Goal: Information Seeking & Learning: Learn about a topic

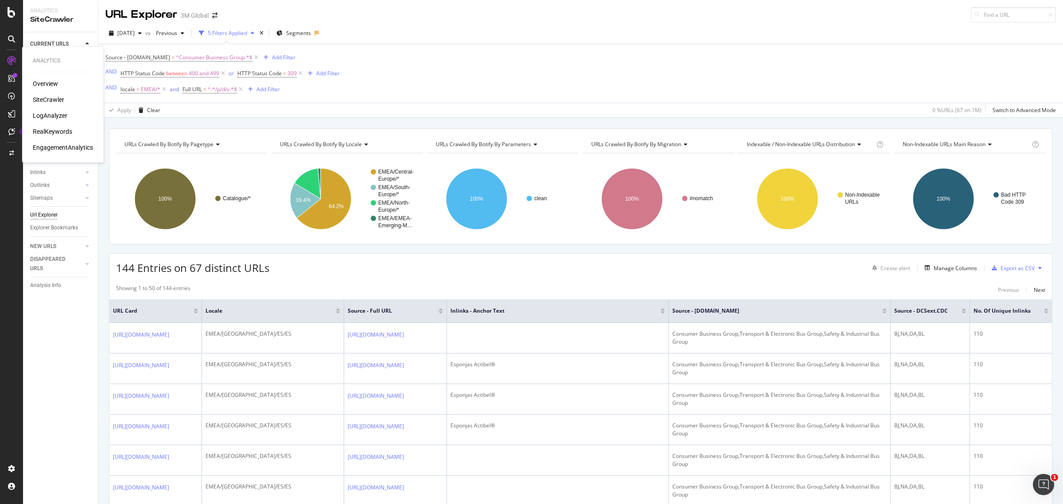
click at [58, 136] on div "RealKeywords" at bounding box center [52, 131] width 39 height 9
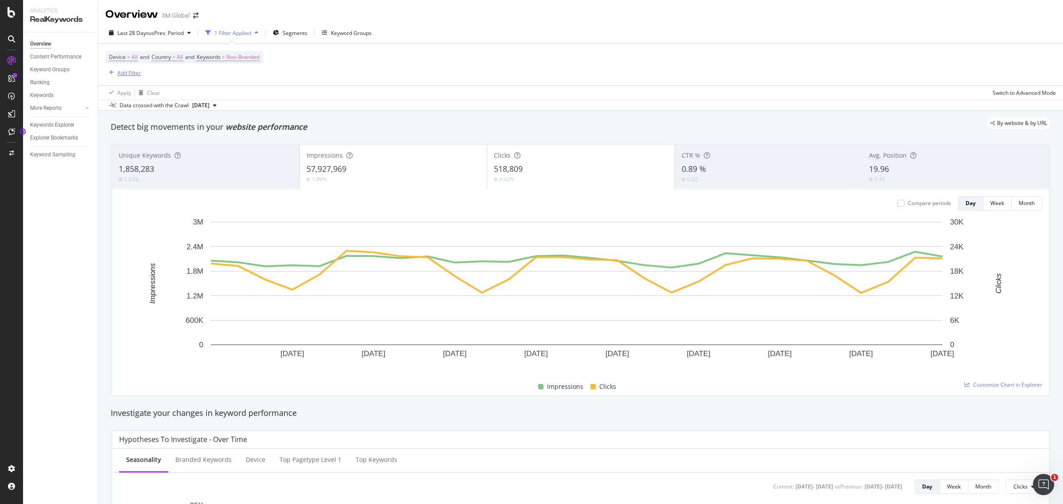
click at [119, 72] on div "Add Filter" at bounding box center [128, 73] width 23 height 8
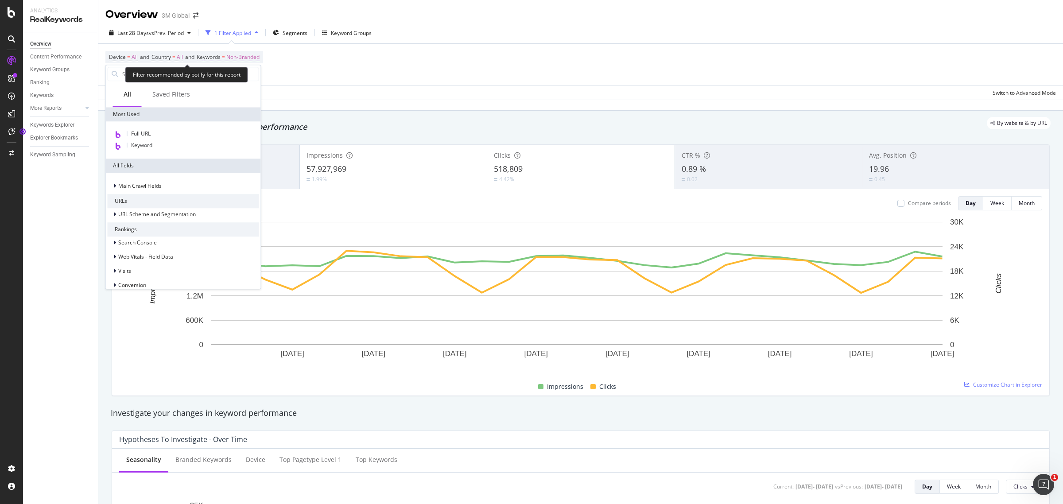
click at [260, 58] on span "Non-Branded" at bounding box center [242, 57] width 33 height 12
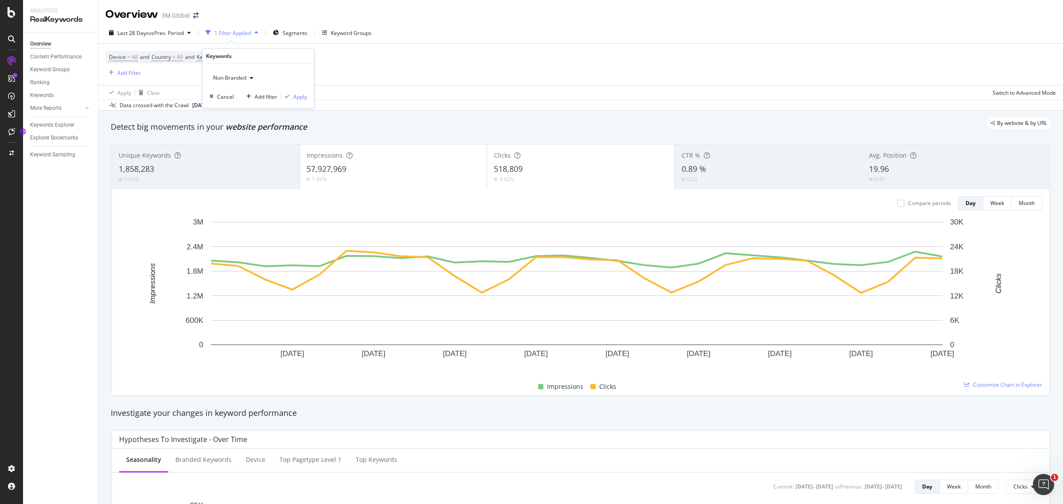
click at [248, 78] on div "button" at bounding box center [251, 77] width 11 height 5
click at [221, 143] on span "All" at bounding box center [263, 147] width 90 height 8
drag, startPoint x: 298, startPoint y: 96, endPoint x: 126, endPoint y: 72, distance: 173.1
click at [298, 95] on div "Apply" at bounding box center [300, 97] width 14 height 8
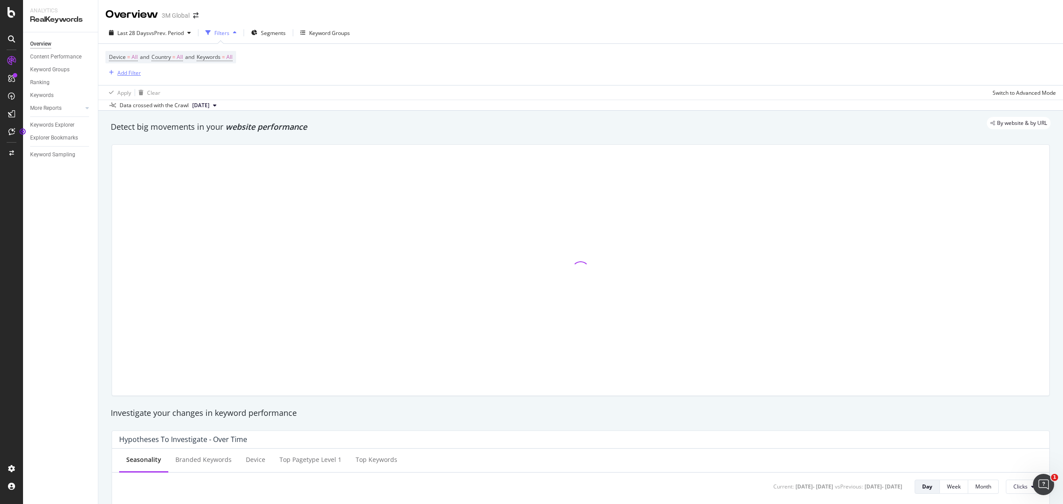
click at [126, 71] on div "Add Filter" at bounding box center [128, 73] width 23 height 8
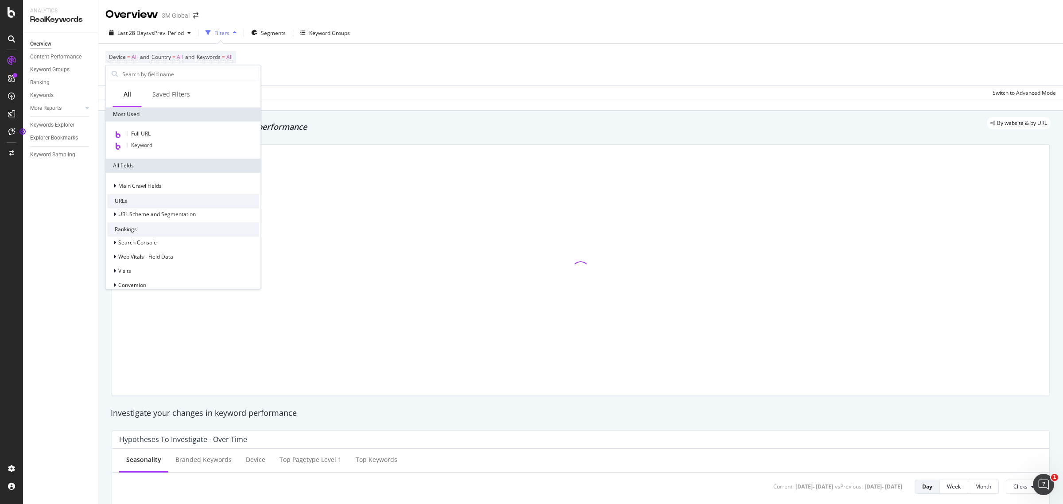
click at [156, 127] on div "Full URL Keyword" at bounding box center [183, 139] width 155 height 37
click at [156, 129] on div "Full URL" at bounding box center [184, 134] width 152 height 12
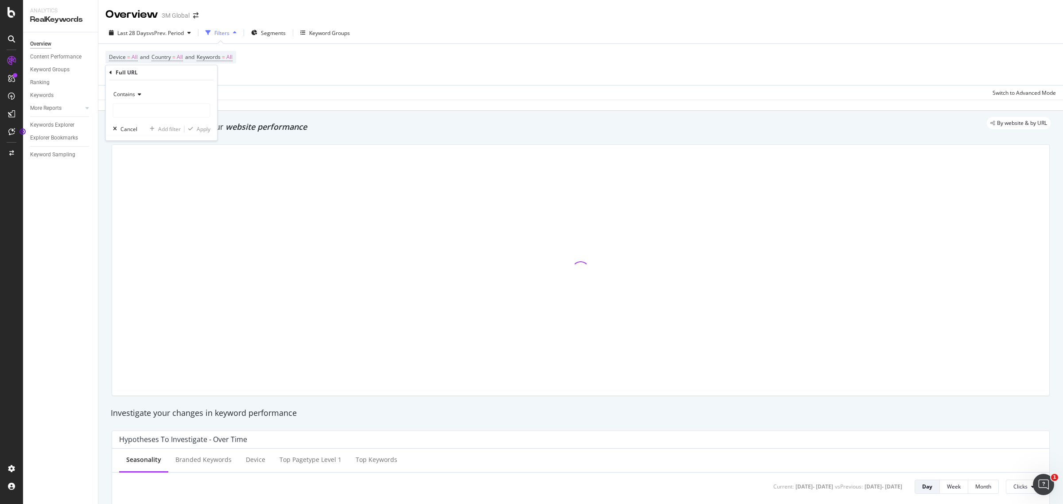
click at [138, 92] on icon at bounding box center [138, 94] width 6 height 5
click at [140, 94] on icon at bounding box center [138, 94] width 6 height 5
click at [152, 139] on div "Starts with" at bounding box center [162, 136] width 95 height 12
click at [150, 114] on input "text" at bounding box center [161, 110] width 97 height 14
paste input "[URL]."
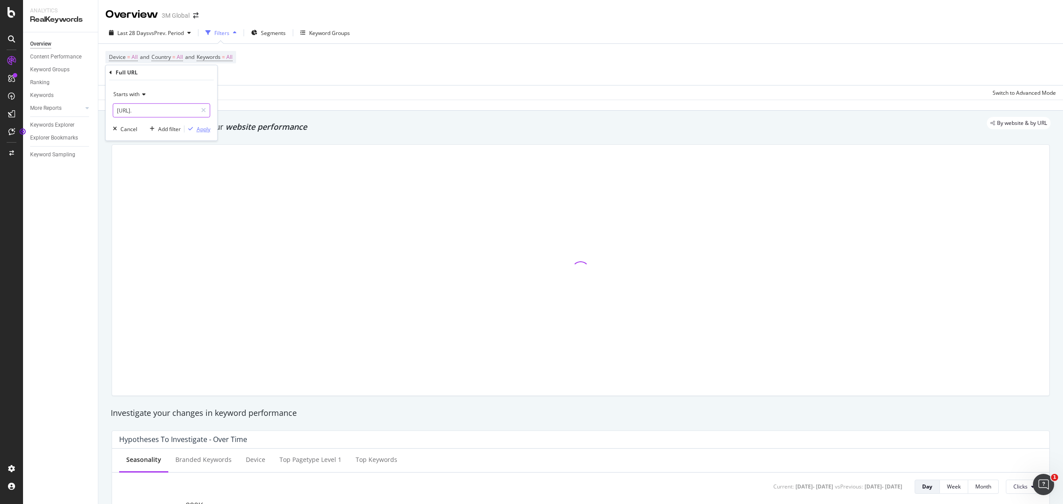
type input "[URL]."
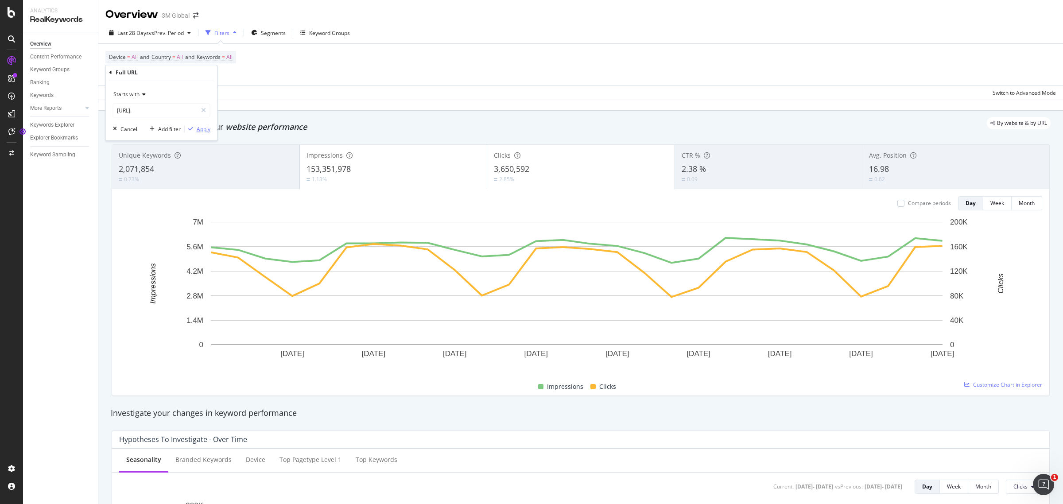
click at [207, 129] on div "Apply" at bounding box center [204, 129] width 14 height 8
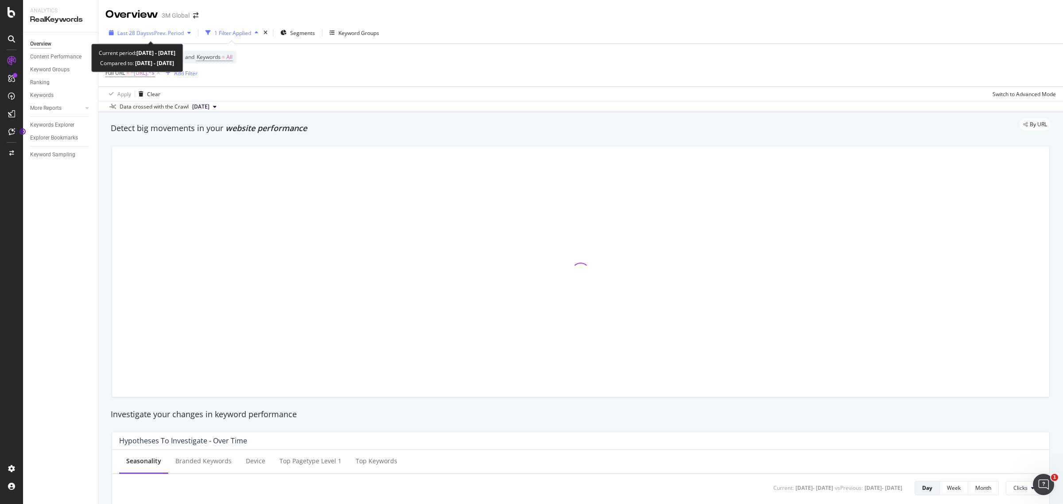
click at [153, 39] on div "Last 28 Days vs Prev. Period" at bounding box center [149, 32] width 89 height 13
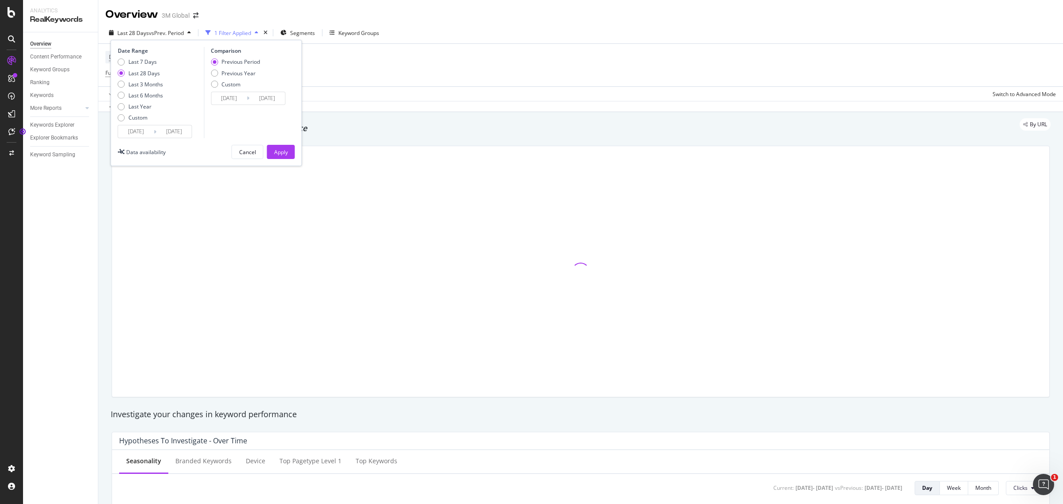
click at [136, 133] on input "[DATE]" at bounding box center [135, 131] width 35 height 12
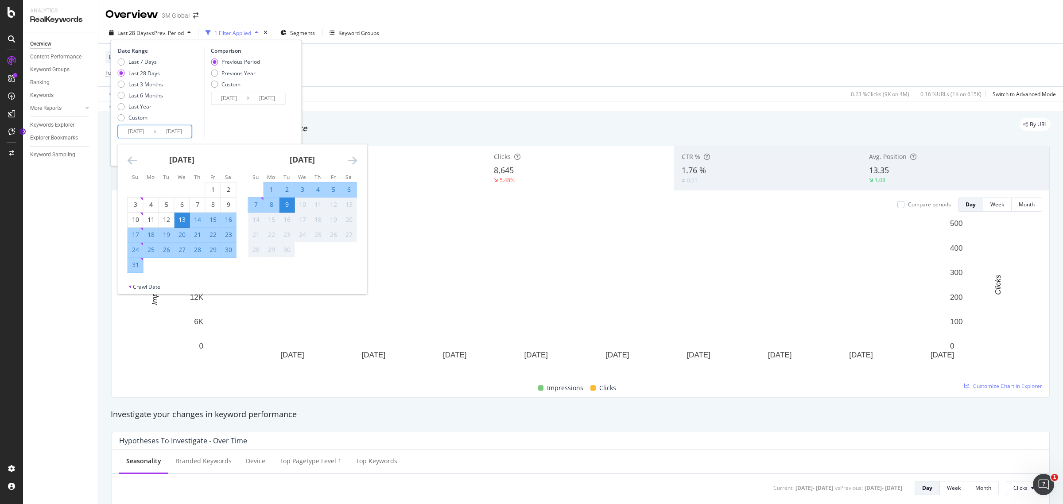
click at [150, 133] on input "[DATE]" at bounding box center [135, 131] width 35 height 12
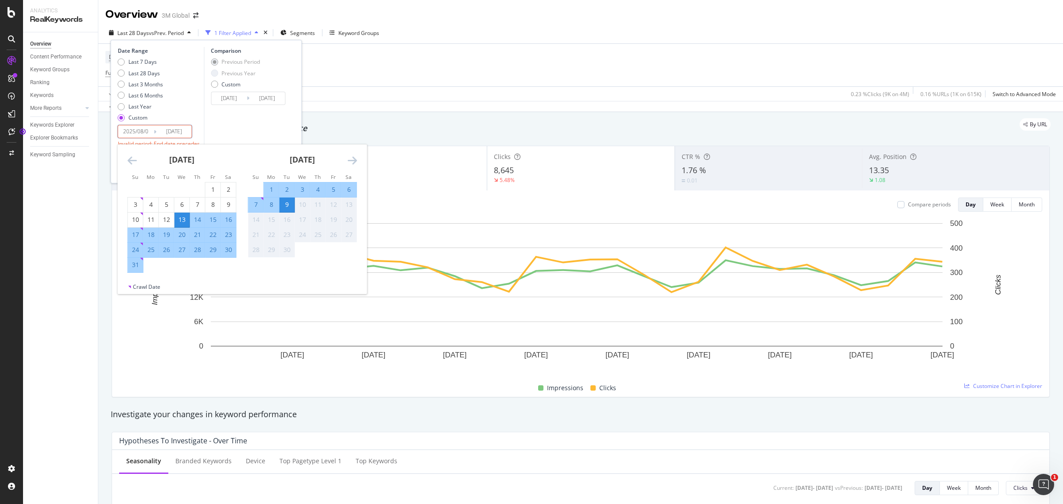
type input "[DATE]"
click at [141, 132] on input "[DATE]" at bounding box center [135, 131] width 35 height 12
drag, startPoint x: 134, startPoint y: 132, endPoint x: 152, endPoint y: 121, distance: 20.9
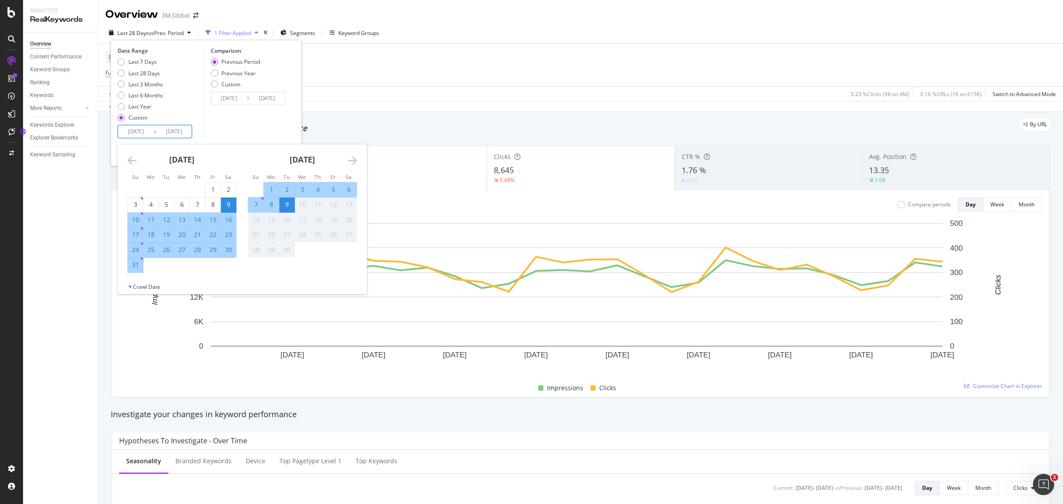
click at [134, 132] on input "[DATE]" at bounding box center [135, 131] width 35 height 12
type input "[DATE]"
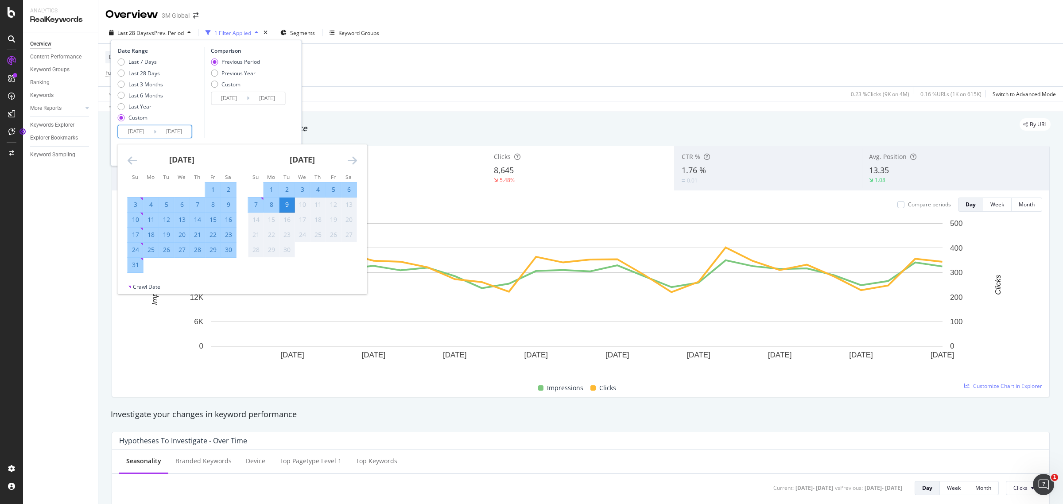
click at [246, 117] on div "Comparison Previous Period Previous Year Custom [DATE] Navigate forward to inte…" at bounding box center [246, 92] width 84 height 91
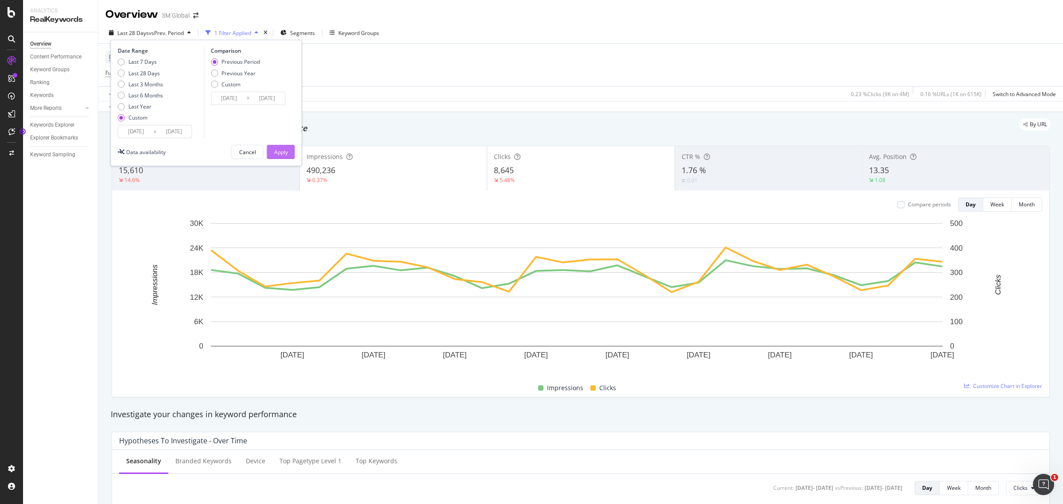
click at [275, 153] on div "Apply" at bounding box center [281, 152] width 14 height 8
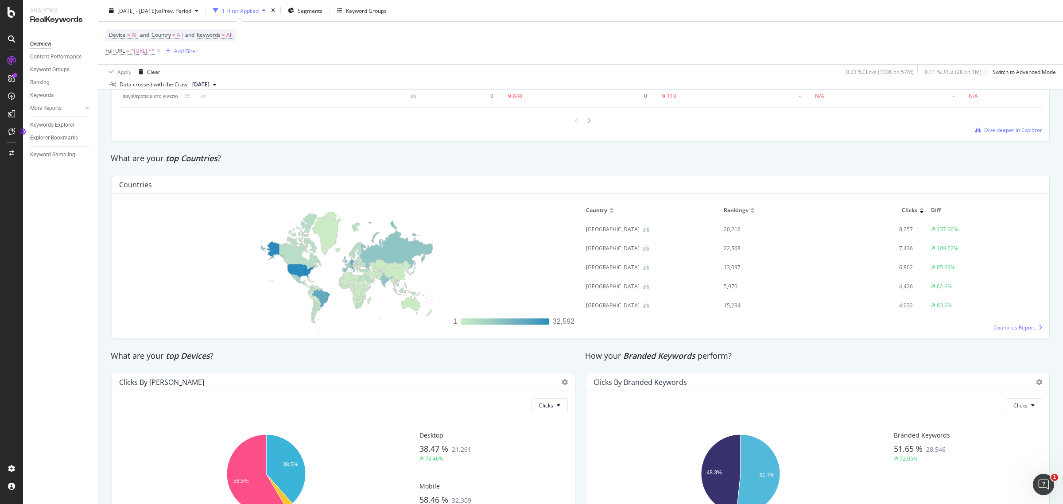
scroll to position [1295, 0]
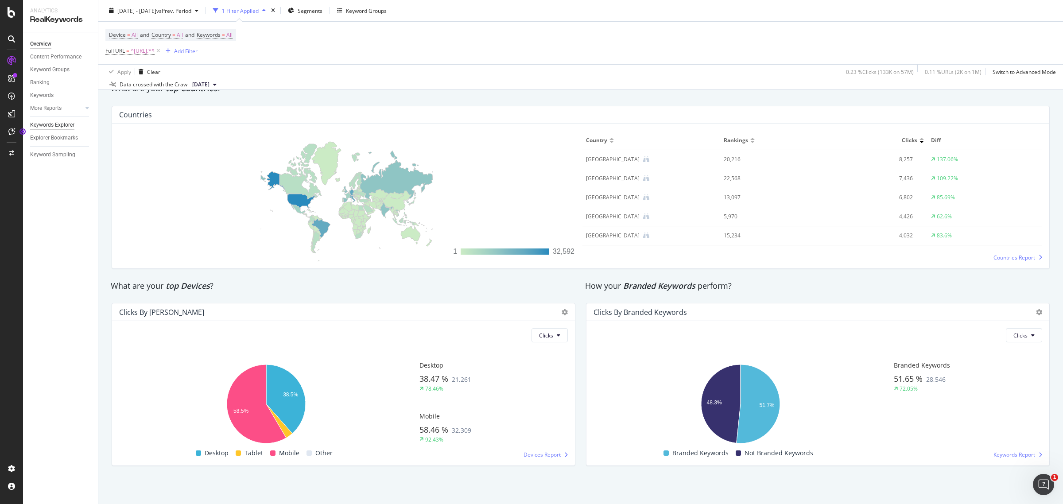
click at [66, 125] on div "Keywords Explorer" at bounding box center [52, 125] width 44 height 9
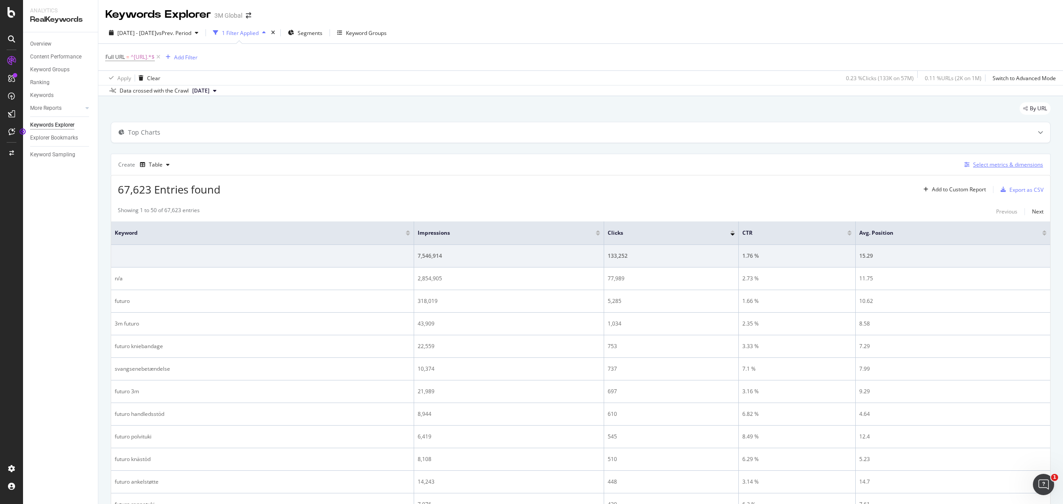
click at [1000, 167] on div "Select metrics & dimensions" at bounding box center [1008, 165] width 70 height 8
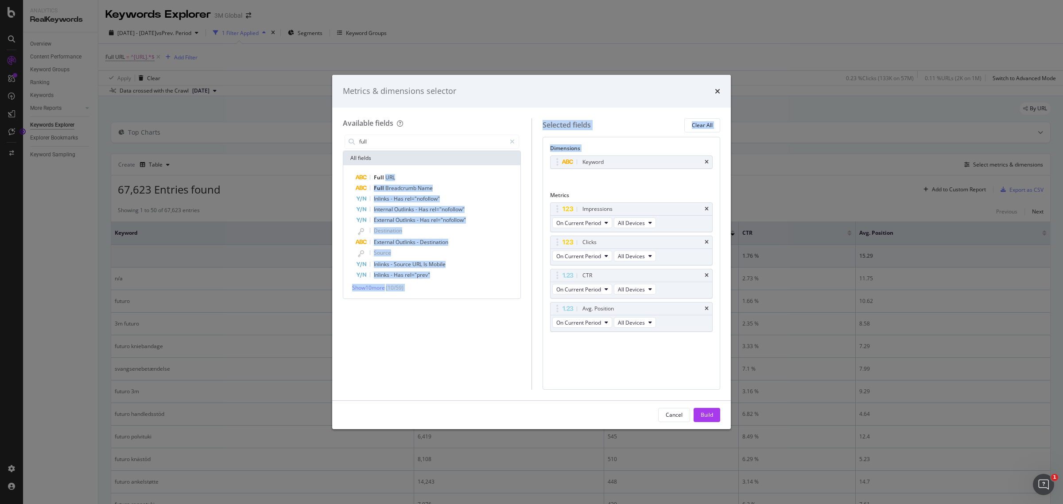
drag, startPoint x: 385, startPoint y: 178, endPoint x: 651, endPoint y: 178, distance: 265.8
click at [651, 175] on div "Available fields full All fields Full URL Full Breadcrumb Name Inlinks - Has re…" at bounding box center [531, 254] width 377 height 272
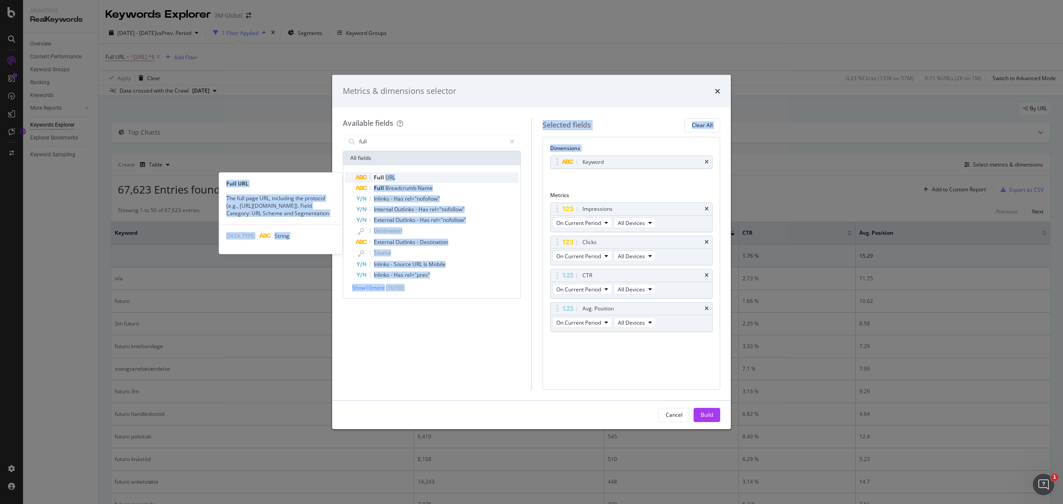
click at [408, 180] on div "Full URL" at bounding box center [437, 177] width 163 height 11
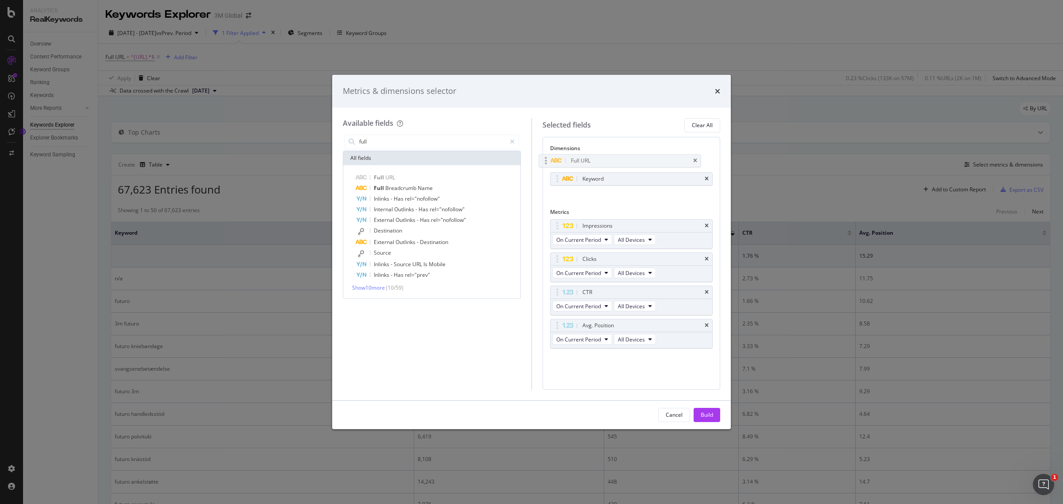
drag, startPoint x: 654, startPoint y: 177, endPoint x: 643, endPoint y: 159, distance: 21.9
click at [643, 159] on body "Analytics RealKeywords Overview Content Performance Keyword Groups Ranking Keyw…" at bounding box center [531, 252] width 1063 height 504
click at [439, 144] on input "full" at bounding box center [432, 141] width 148 height 13
type input "c"
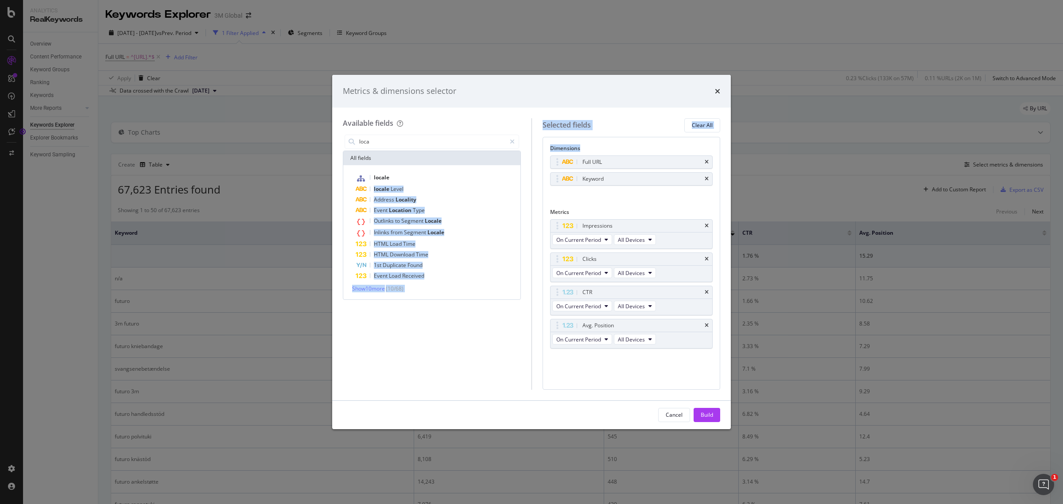
drag, startPoint x: 408, startPoint y: 174, endPoint x: 582, endPoint y: 149, distance: 175.9
click at [582, 149] on div "Available fields loca All fields locale locale Level Address Locality Event Loc…" at bounding box center [531, 254] width 377 height 272
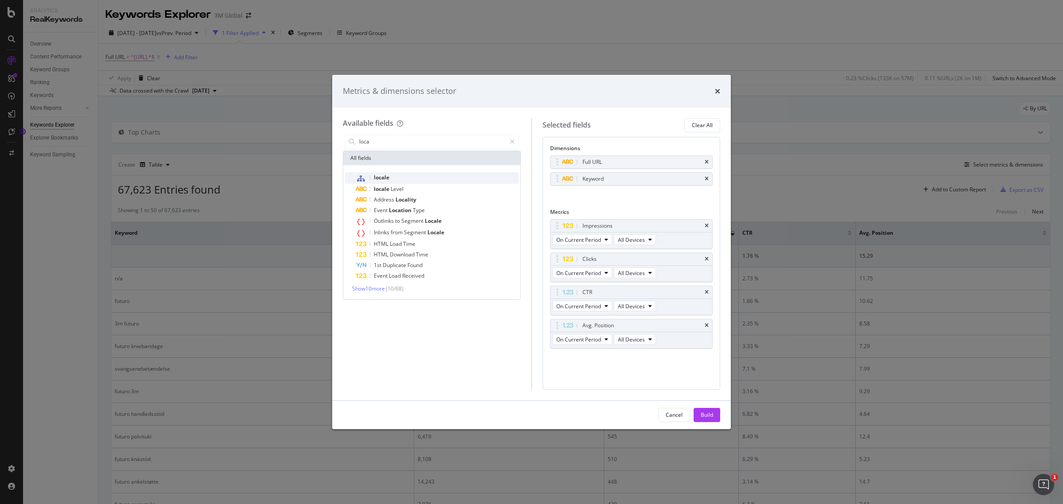
click at [383, 178] on span "locale" at bounding box center [382, 178] width 16 height 8
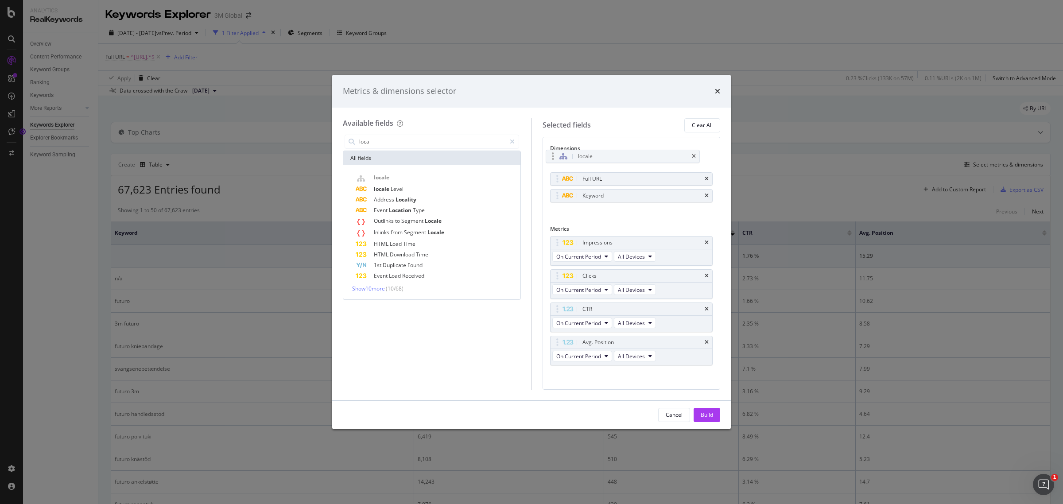
drag, startPoint x: 623, startPoint y: 200, endPoint x: 618, endPoint y: 159, distance: 41.0
click at [618, 159] on body "Analytics RealKeywords Overview Content Performance Keyword Groups Ranking Keyw…" at bounding box center [531, 252] width 1063 height 504
click at [377, 140] on input "loca" at bounding box center [432, 141] width 148 height 13
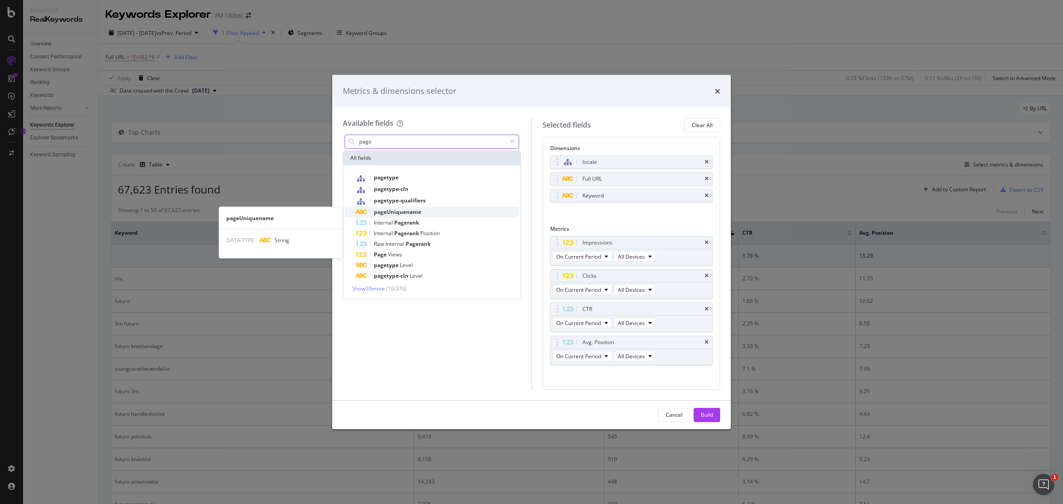
type input "page"
click at [421, 213] on span "pageUniquename" at bounding box center [397, 212] width 47 height 8
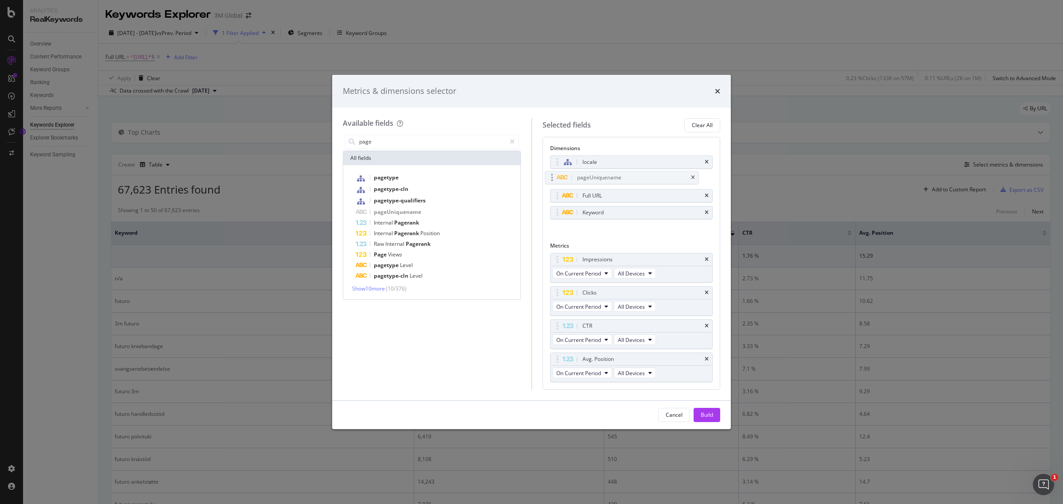
drag, startPoint x: 611, startPoint y: 214, endPoint x: 606, endPoint y: 179, distance: 35.0
click at [606, 179] on body "Analytics RealKeywords Overview Content Performance Keyword Groups Ranking Keyw…" at bounding box center [531, 252] width 1063 height 504
click at [712, 415] on div "Build" at bounding box center [707, 415] width 12 height 8
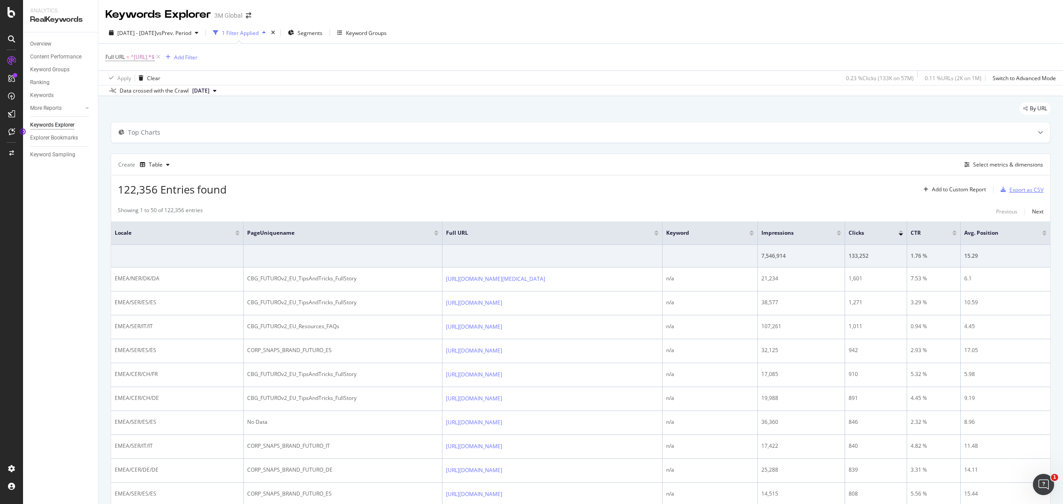
click at [1026, 187] on div "Export as CSV" at bounding box center [1027, 190] width 34 height 8
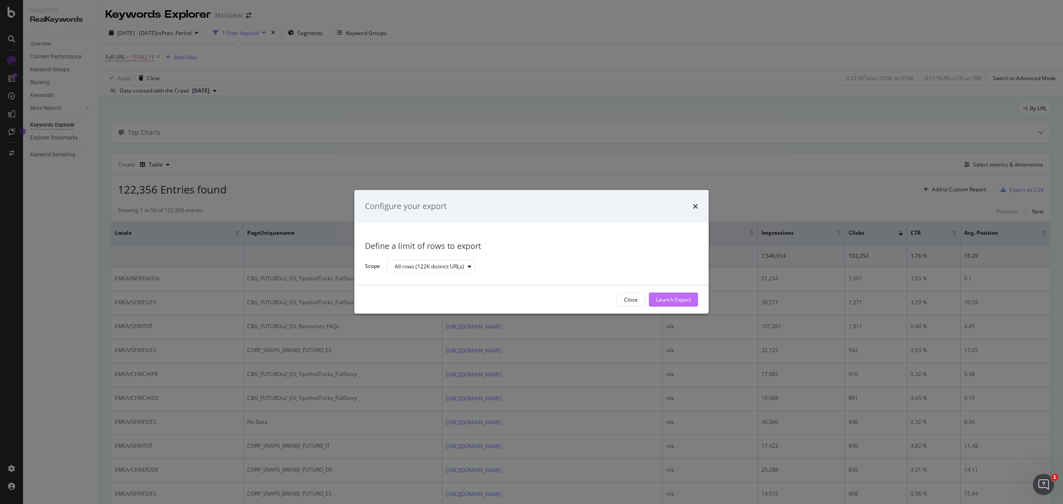
click at [670, 304] on div "Launch Export" at bounding box center [673, 299] width 35 height 13
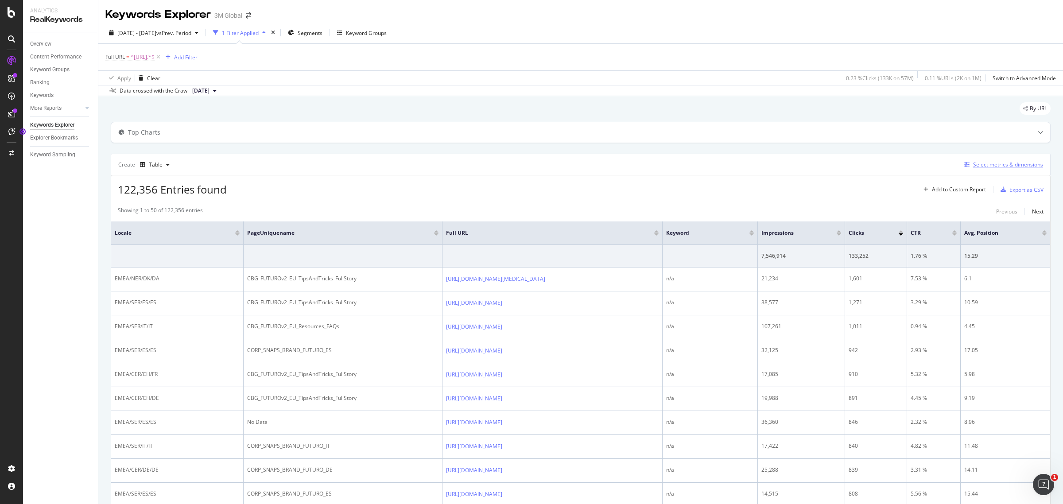
click at [1009, 167] on div "Select metrics & dimensions" at bounding box center [1008, 165] width 70 height 8
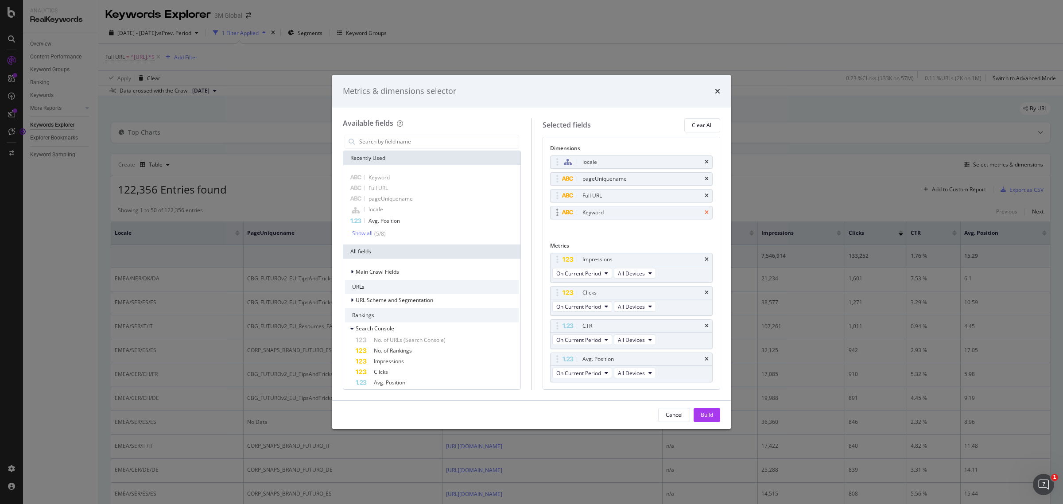
click at [705, 212] on icon "times" at bounding box center [707, 212] width 4 height 5
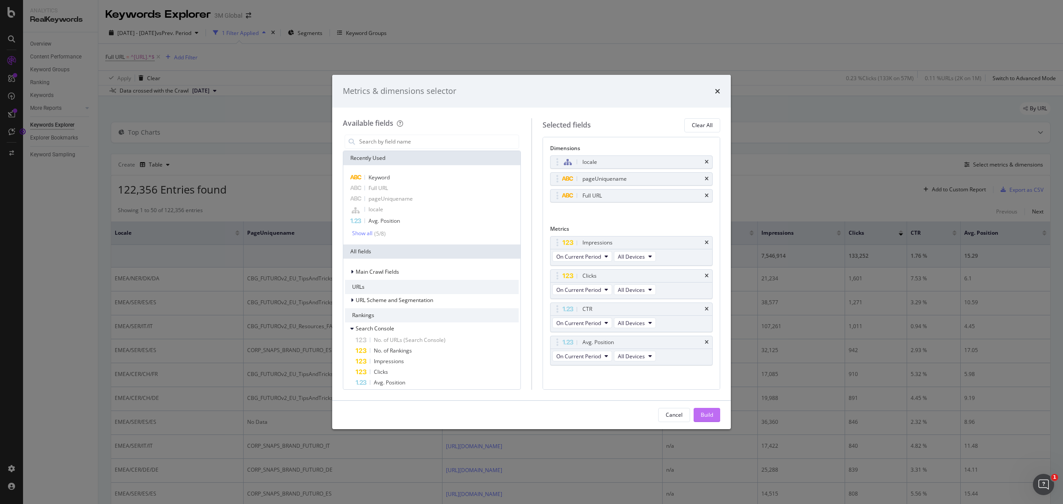
click at [708, 417] on div "Build" at bounding box center [707, 415] width 12 height 8
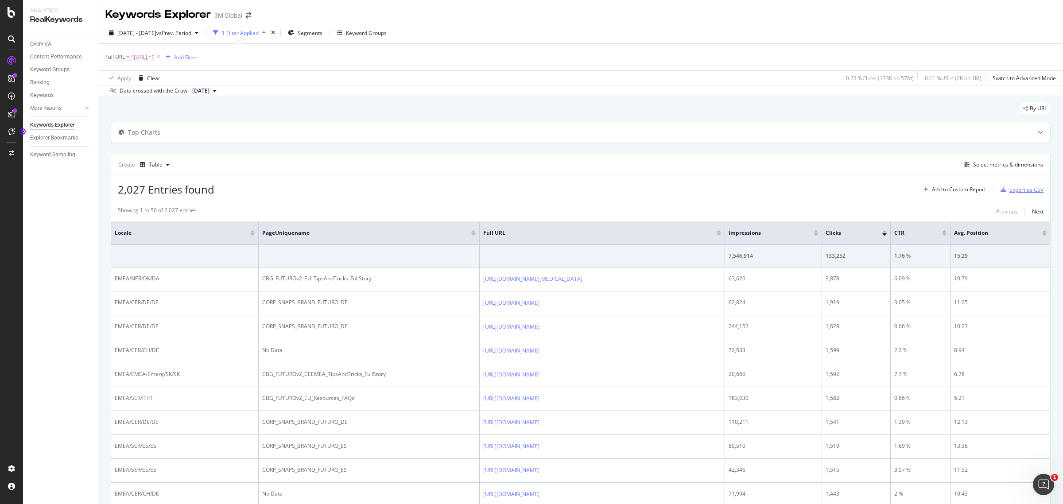
click at [1012, 193] on div "Export as CSV" at bounding box center [1027, 190] width 34 height 8
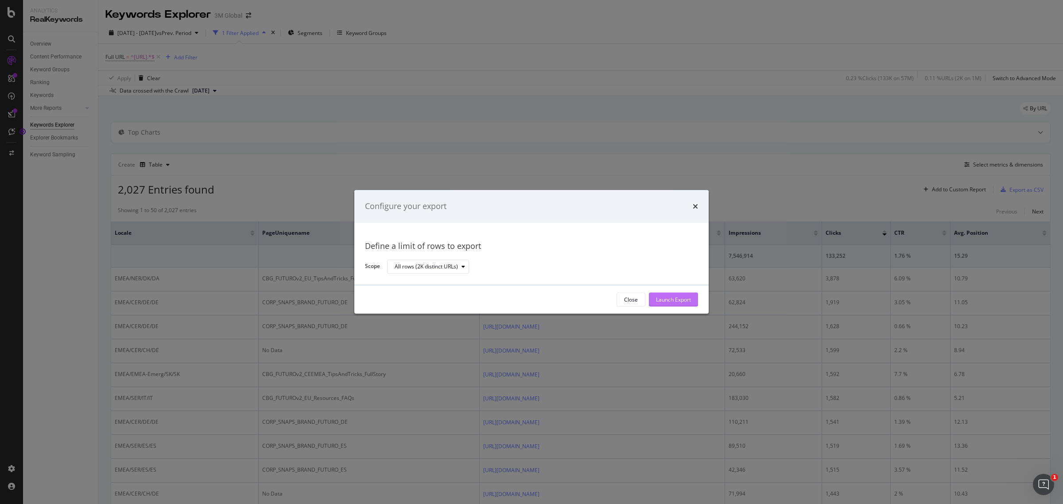
click at [697, 300] on button "Launch Export" at bounding box center [673, 300] width 49 height 14
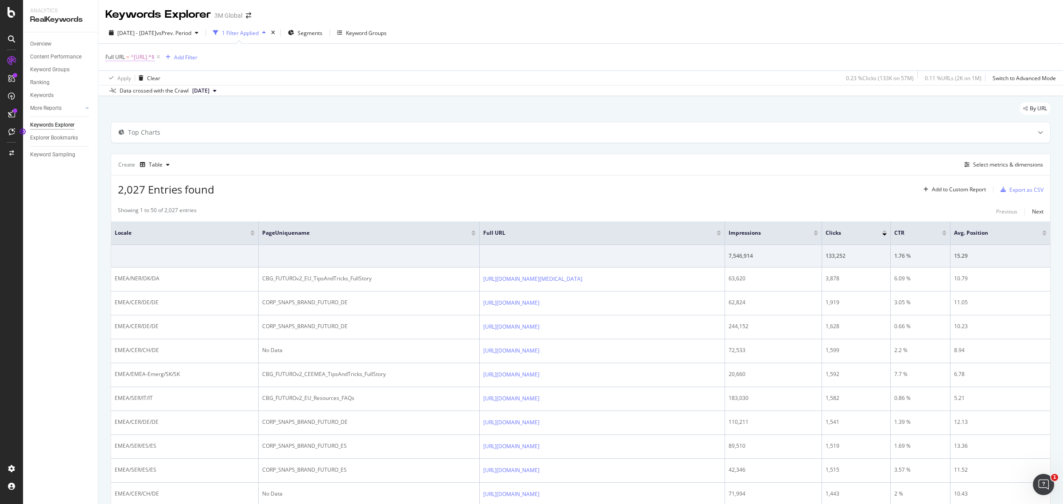
click at [147, 57] on span "^[URL].*$" at bounding box center [143, 57] width 24 height 12
click at [205, 91] on icon at bounding box center [203, 94] width 5 height 6
click at [180, 93] on input "text" at bounding box center [161, 94] width 97 height 14
paste input "[URL][DOMAIN_NAME]"
type input "[URL][DOMAIN_NAME]"
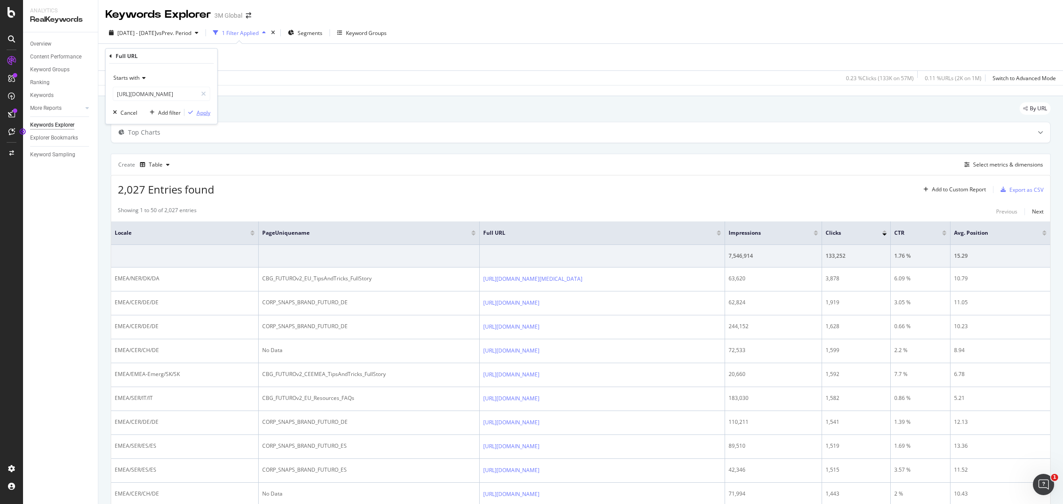
click at [206, 112] on div "Apply" at bounding box center [204, 113] width 14 height 8
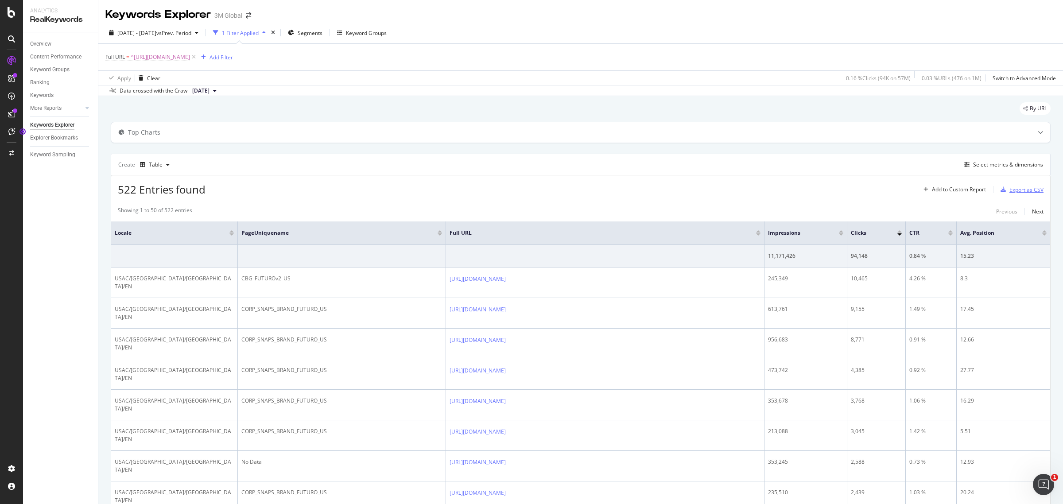
click at [1010, 191] on div "Export as CSV" at bounding box center [1027, 190] width 34 height 8
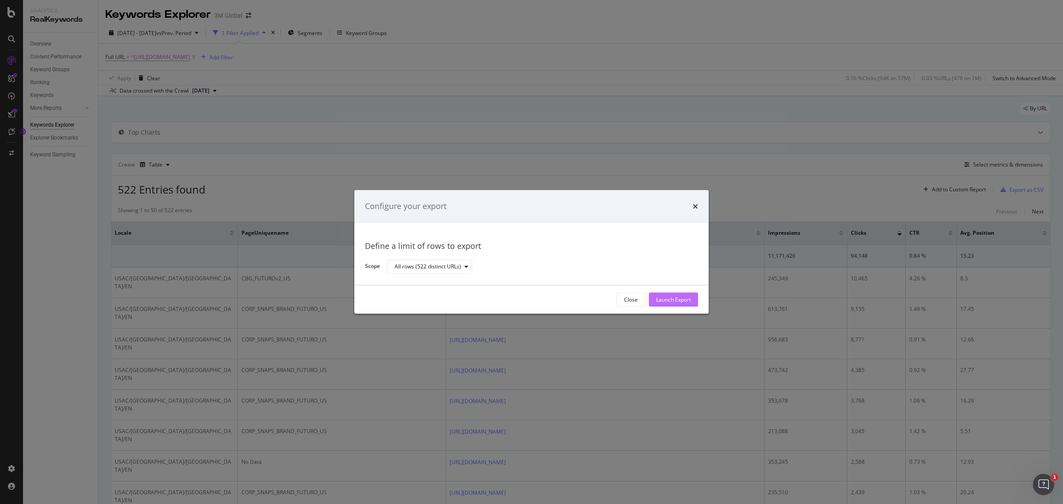
click at [692, 296] on button "Launch Export" at bounding box center [673, 300] width 49 height 14
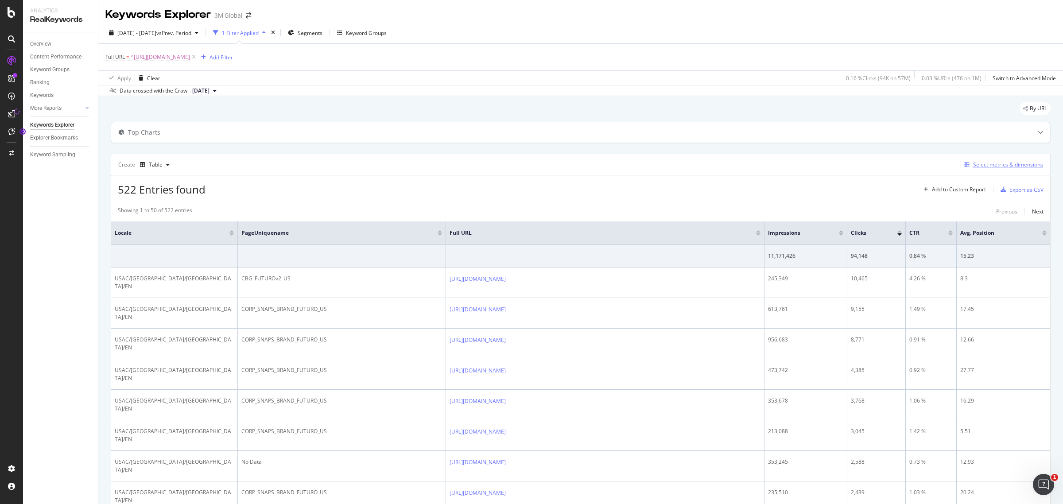
click at [1015, 164] on div "Select metrics & dimensions" at bounding box center [1008, 165] width 70 height 8
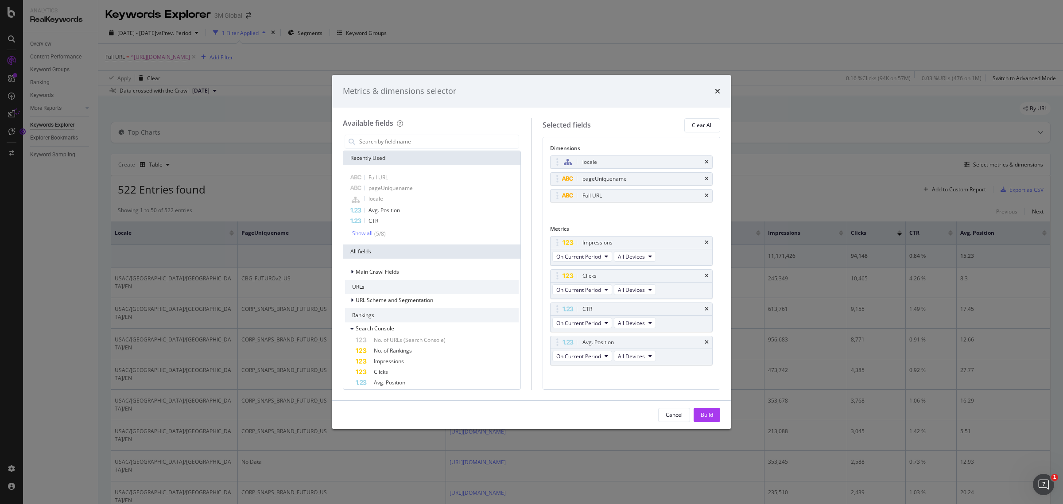
click at [724, 89] on div "Metrics & dimensions selector" at bounding box center [531, 91] width 399 height 33
click at [715, 91] on icon "times" at bounding box center [717, 91] width 5 height 7
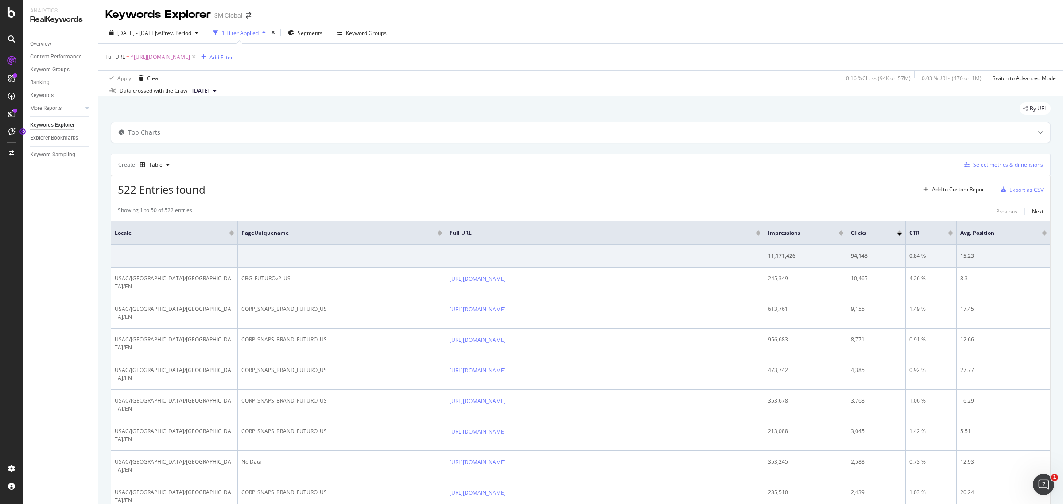
click at [1004, 164] on div "Select metrics & dimensions" at bounding box center [1008, 165] width 70 height 8
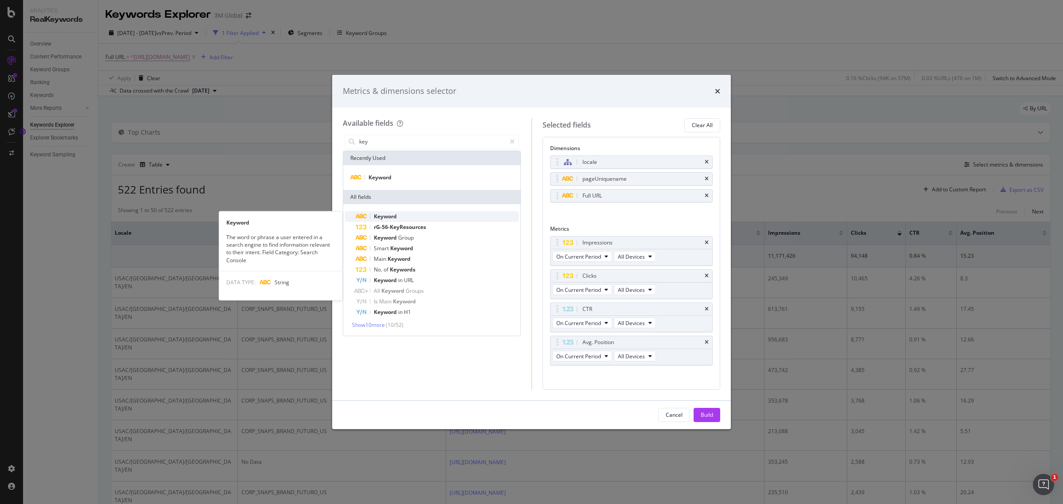
type input "key"
click at [435, 214] on div "Keyword" at bounding box center [437, 216] width 163 height 11
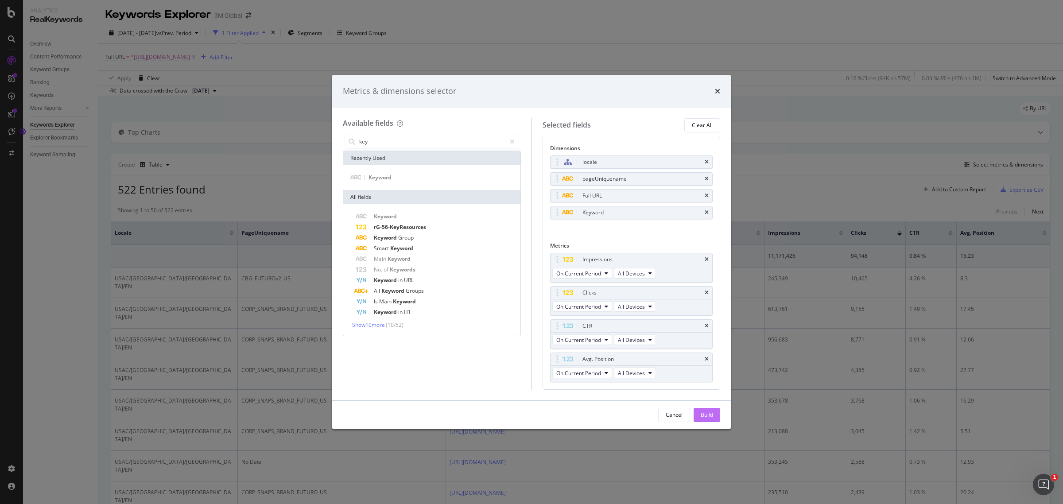
click at [704, 415] on div "Build" at bounding box center [707, 415] width 12 height 8
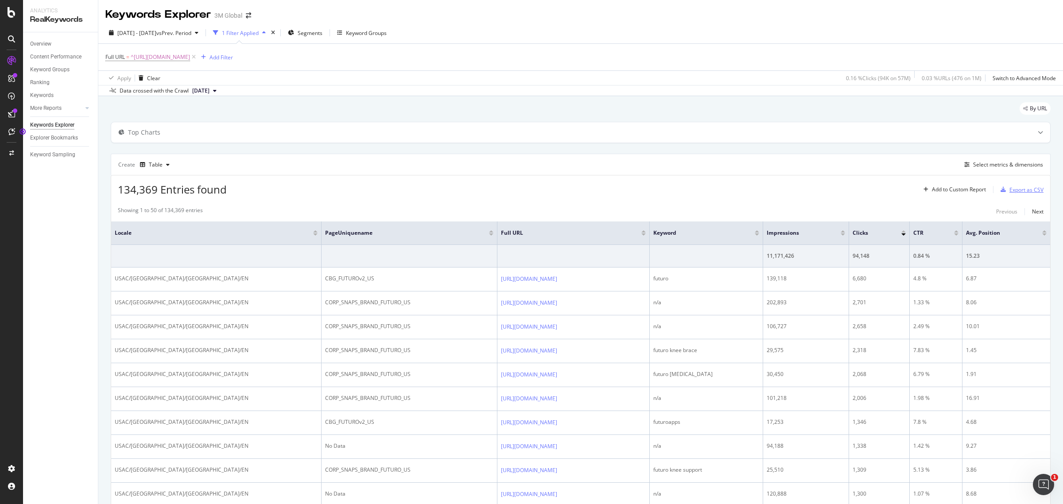
click at [1010, 191] on div "Export as CSV" at bounding box center [1027, 190] width 34 height 8
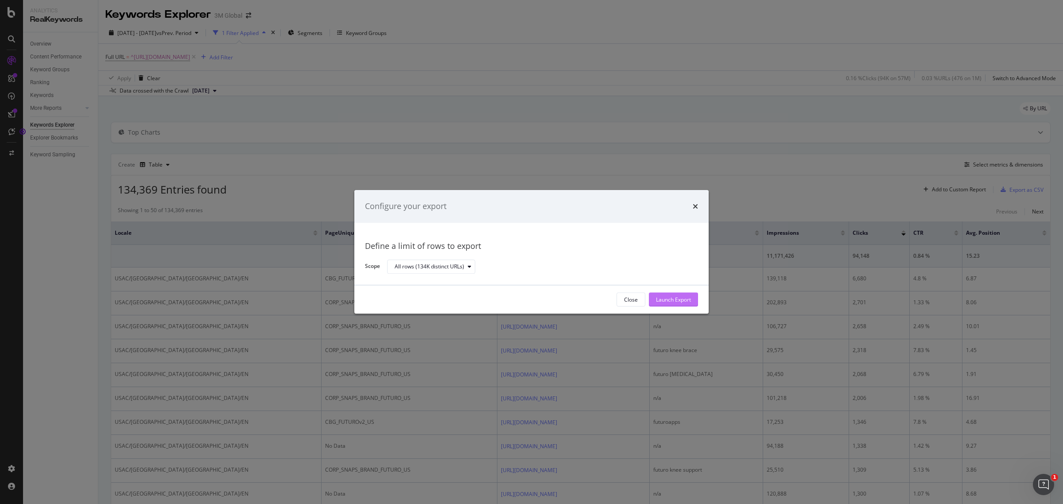
click at [678, 302] on div "Launch Export" at bounding box center [673, 300] width 35 height 8
